Goal: Task Accomplishment & Management: Manage account settings

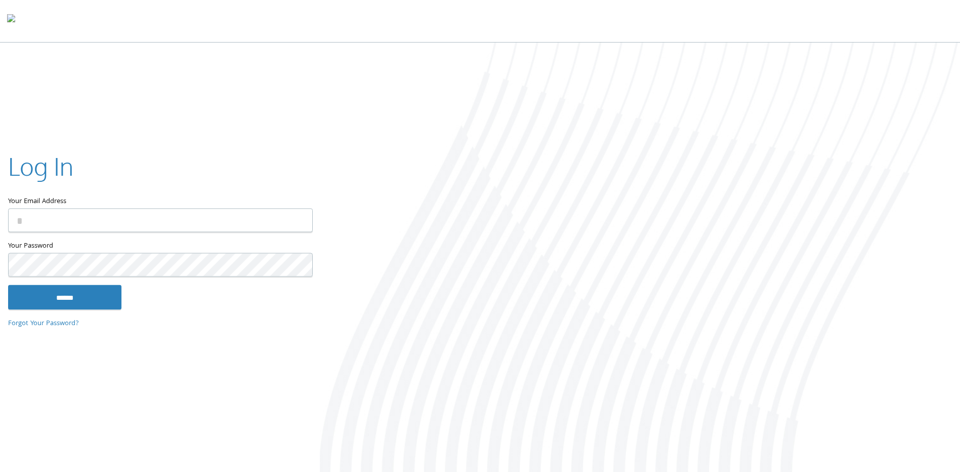
type input "**********"
click at [66, 300] on input "******" at bounding box center [64, 297] width 113 height 24
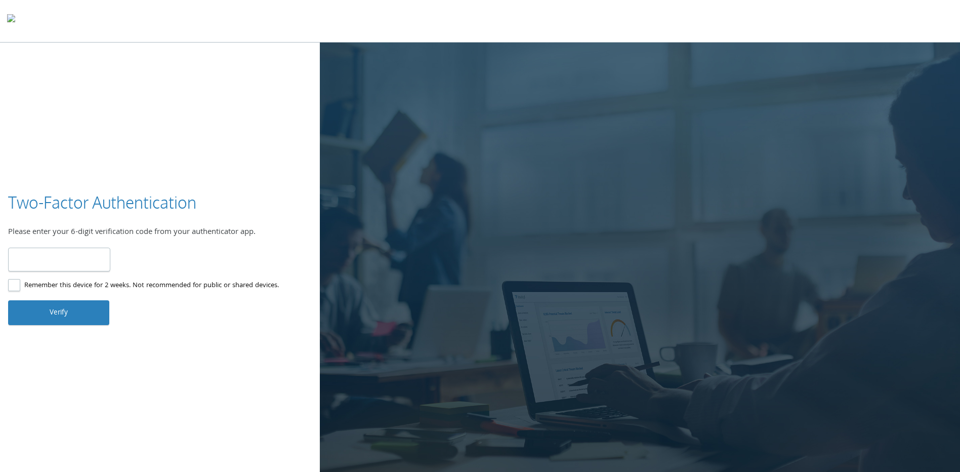
click at [94, 254] on input "number" at bounding box center [59, 259] width 102 height 24
type input "******"
